Goal: Find specific page/section: Find specific page/section

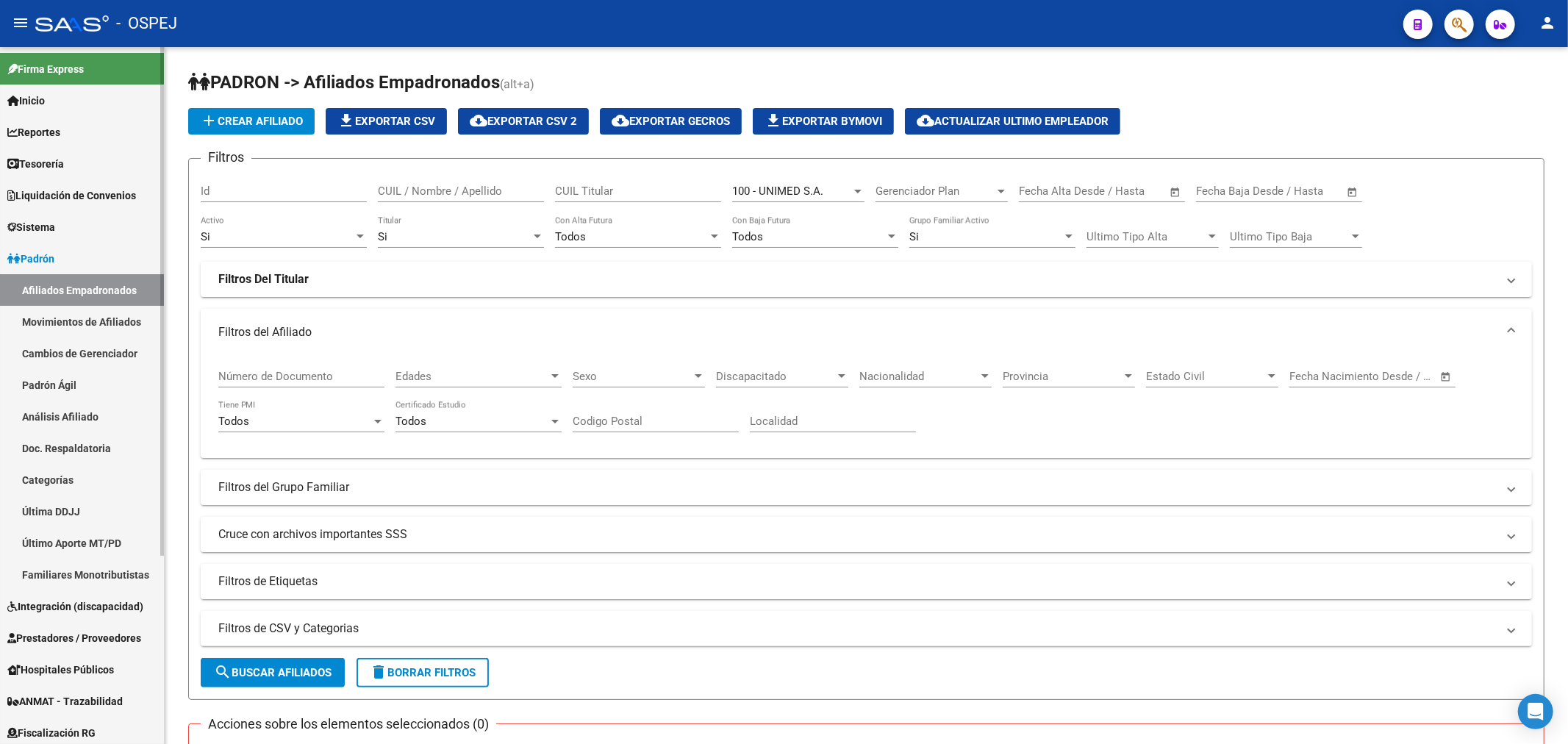
drag, startPoint x: 0, startPoint y: 0, endPoint x: 58, endPoint y: 124, distance: 136.9
click at [58, 124] on span "Reportes" at bounding box center [33, 132] width 53 height 16
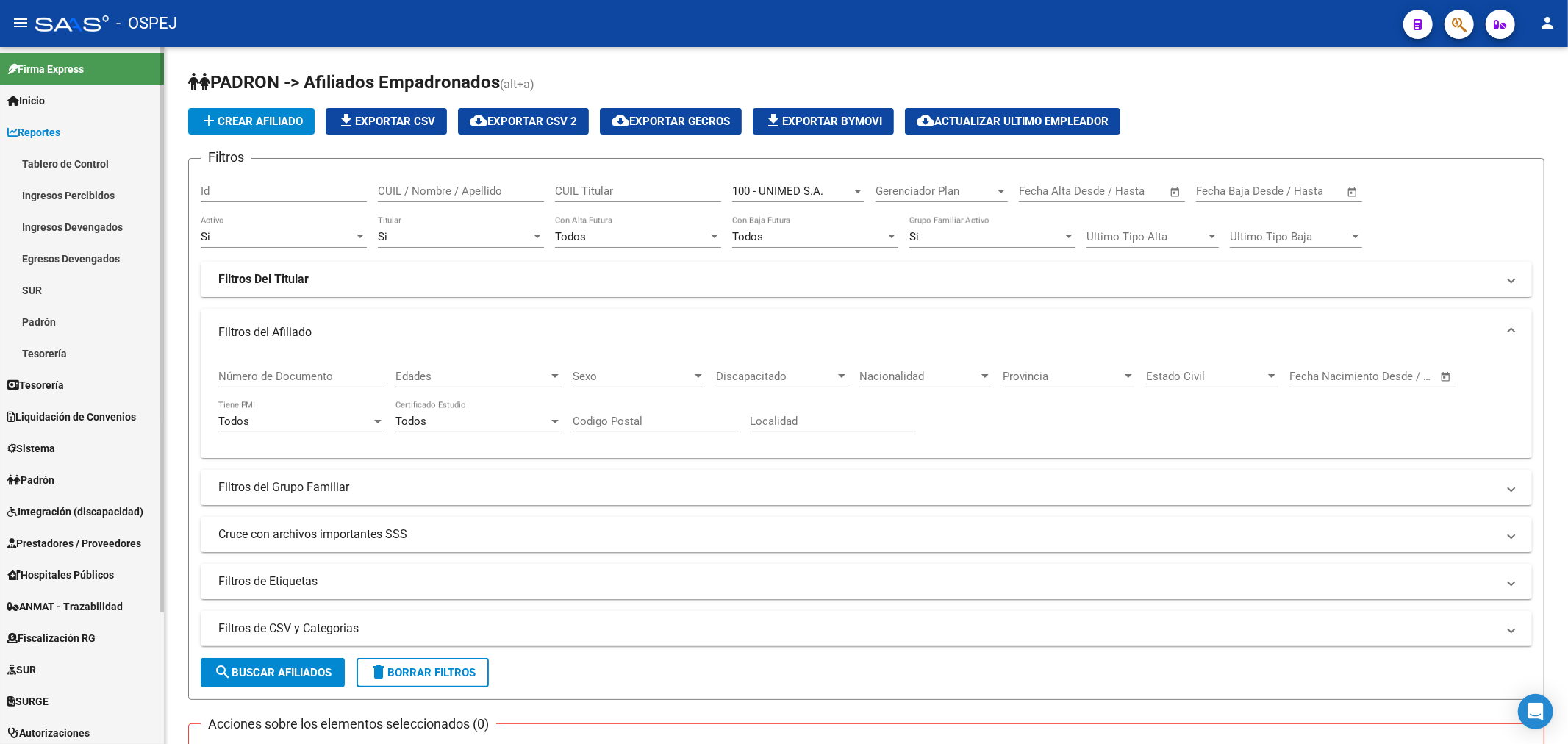
click at [105, 163] on link "Tablero de Control" at bounding box center [82, 163] width 164 height 32
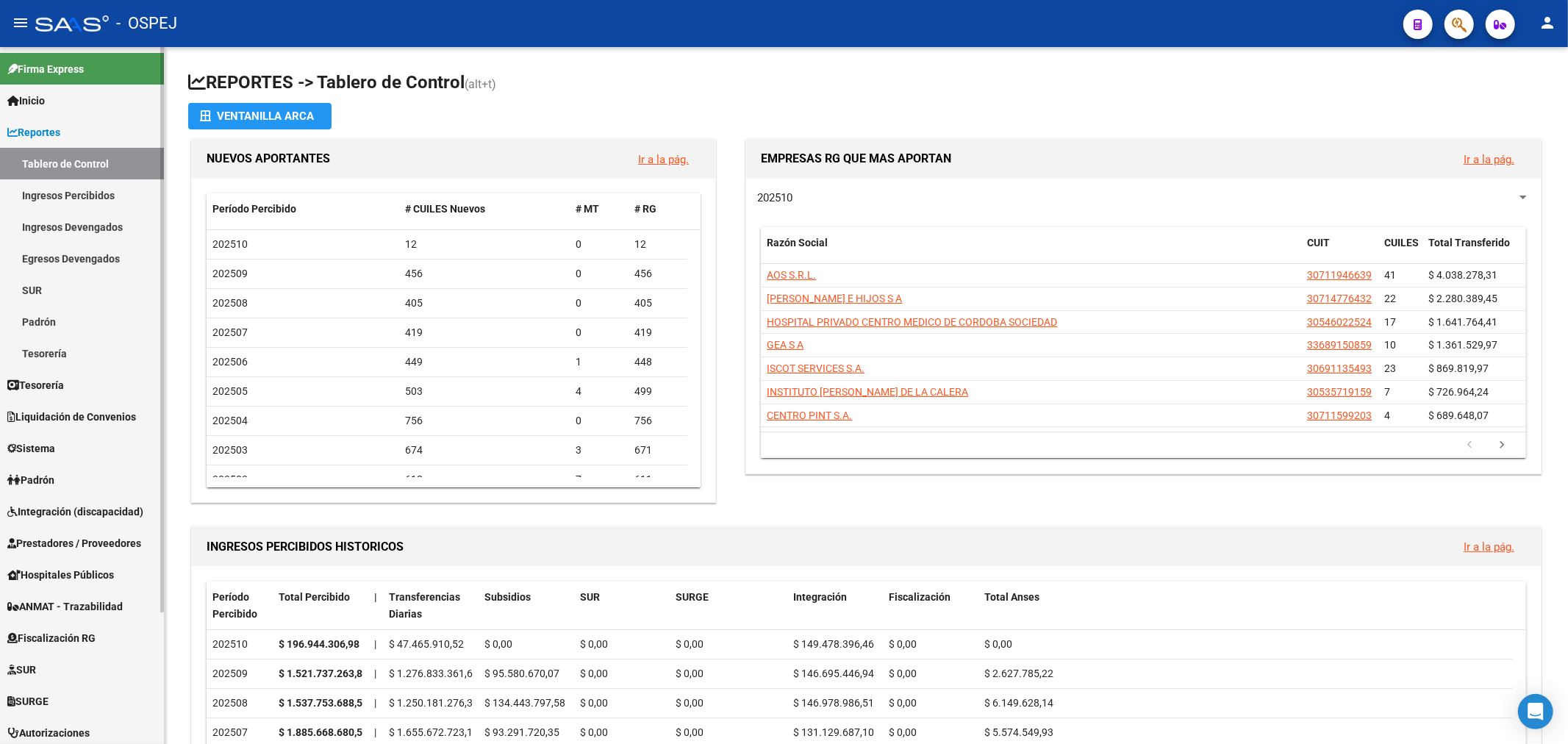
click at [66, 307] on link "Padrón" at bounding box center [82, 321] width 164 height 32
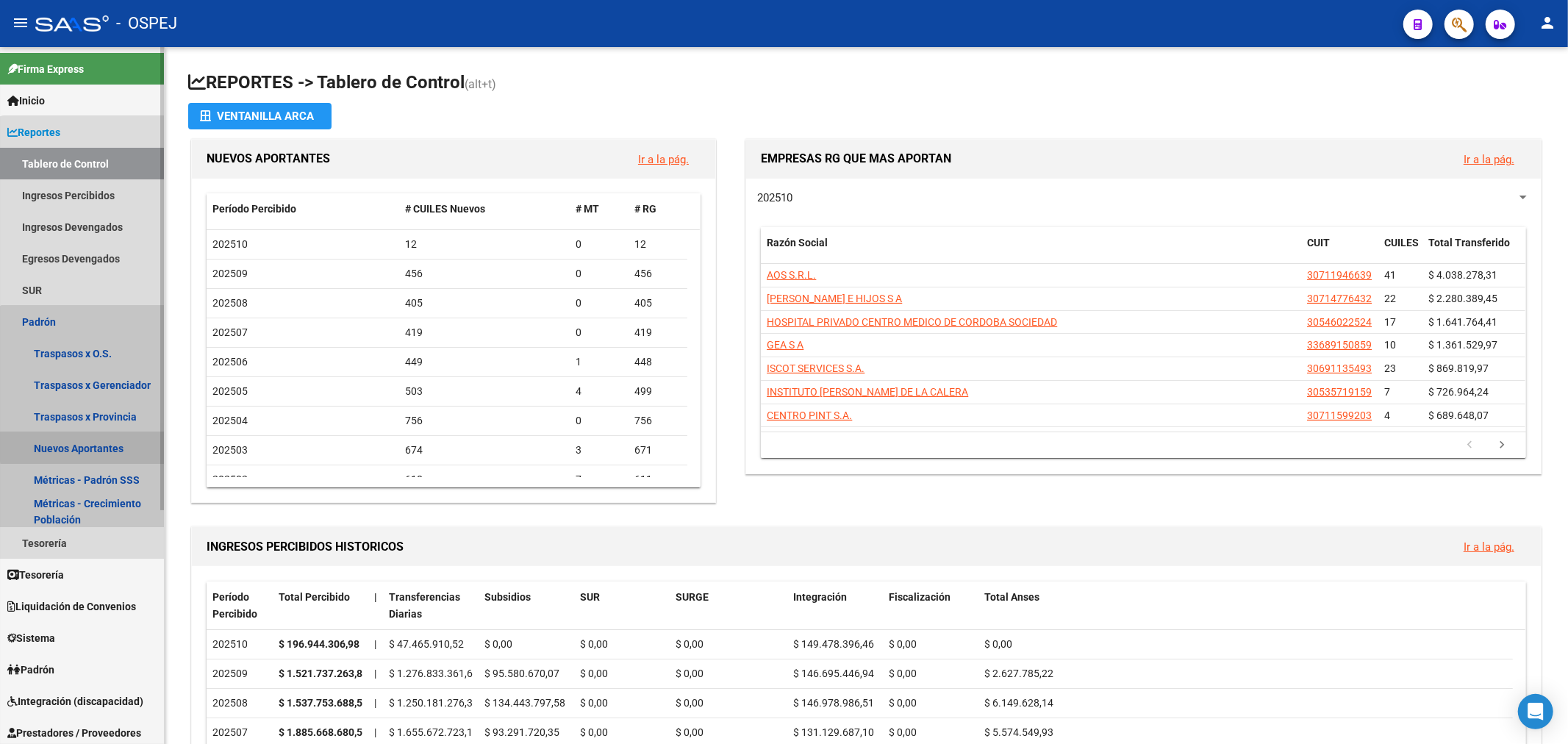
click at [97, 437] on link "Nuevos Aportantes" at bounding box center [82, 448] width 164 height 32
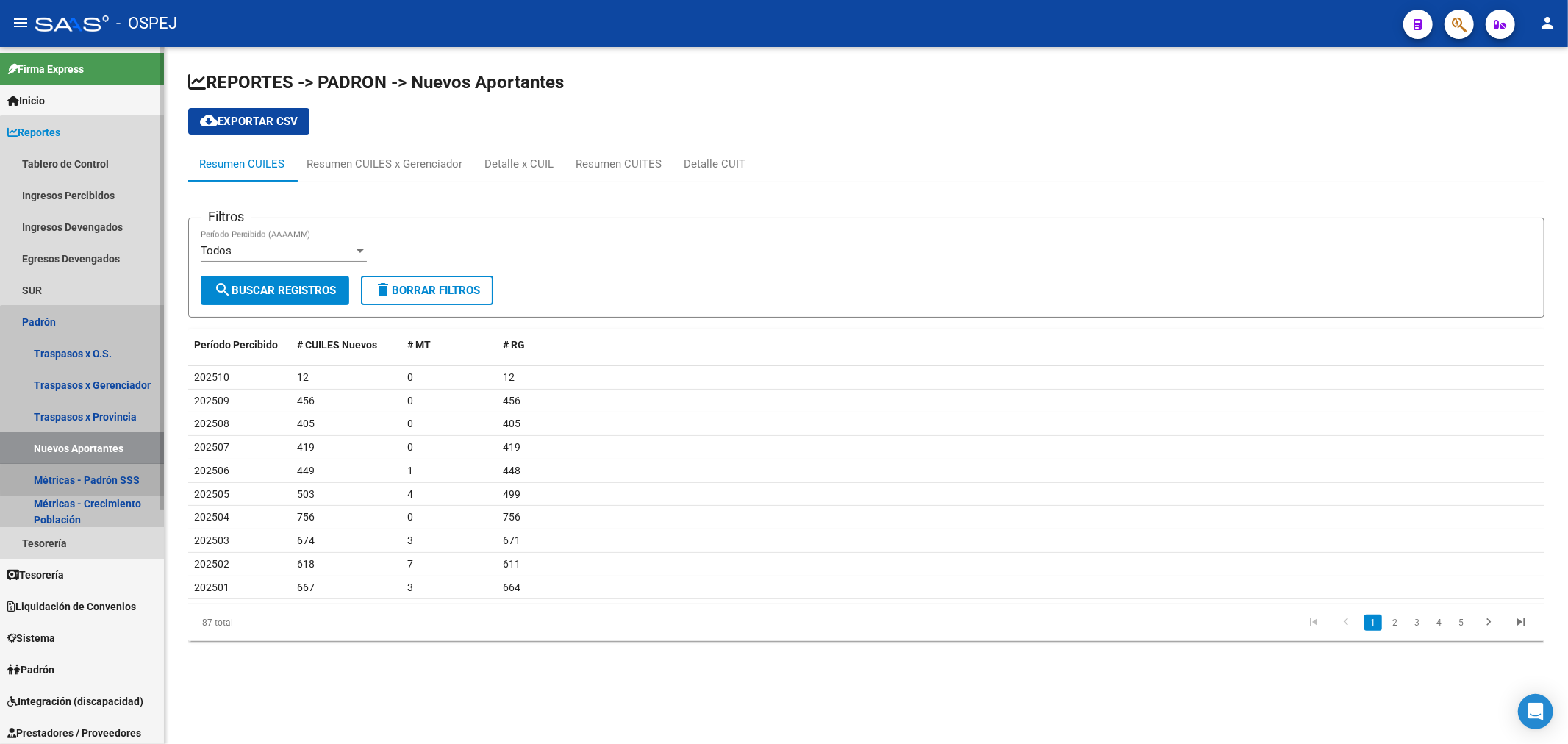
click at [98, 479] on link "Métricas - Padrón SSS" at bounding box center [82, 479] width 164 height 32
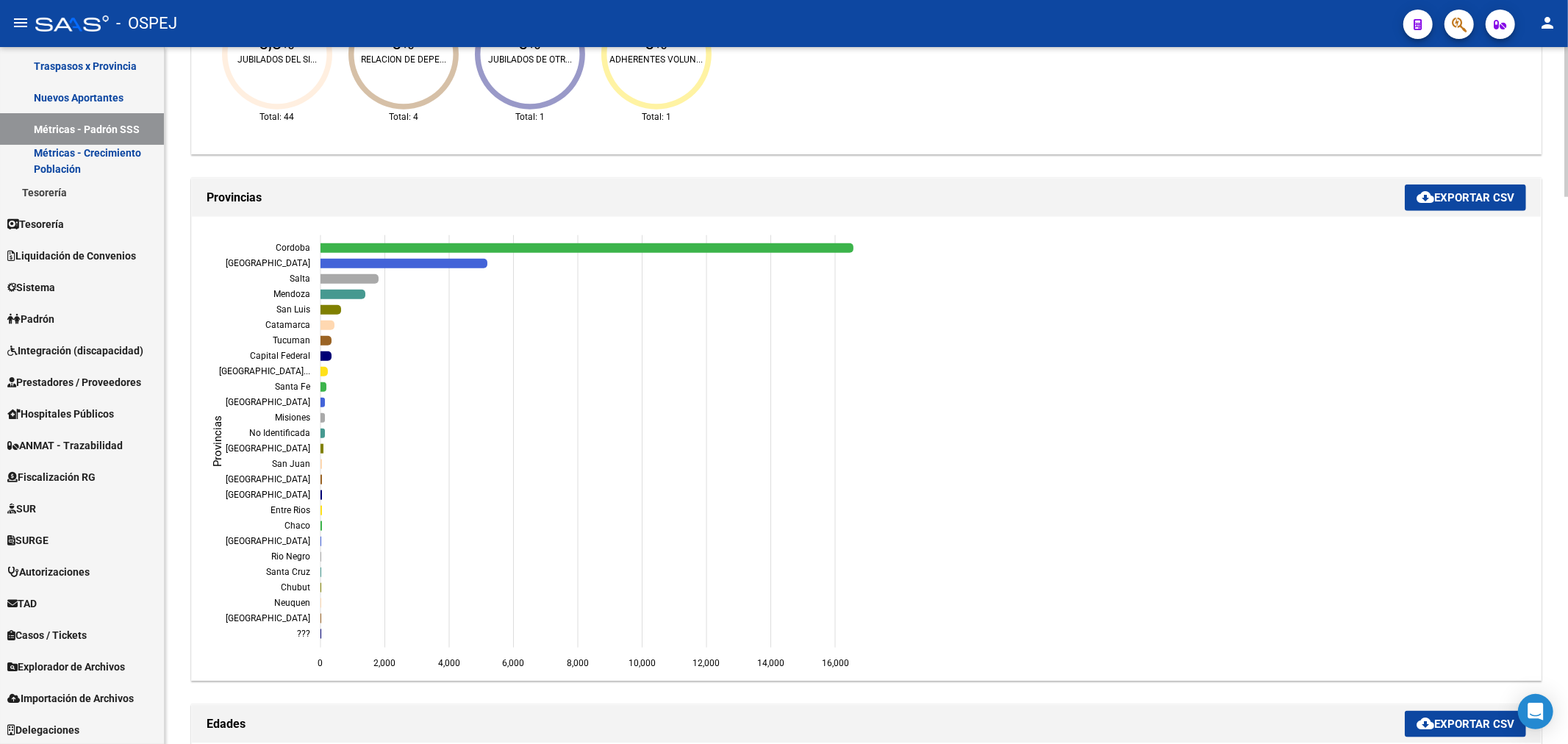
scroll to position [1715, 0]
